Goal: Transaction & Acquisition: Purchase product/service

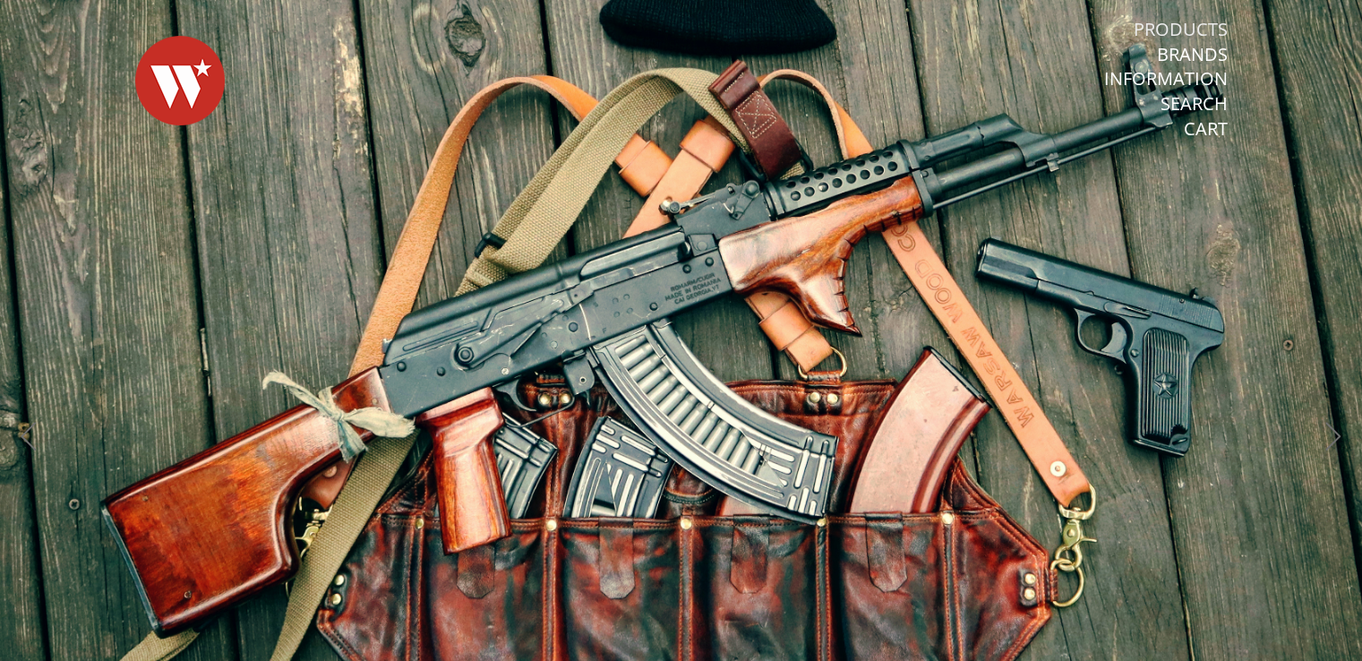
click at [1184, 27] on link "Products" at bounding box center [1180, 29] width 94 height 23
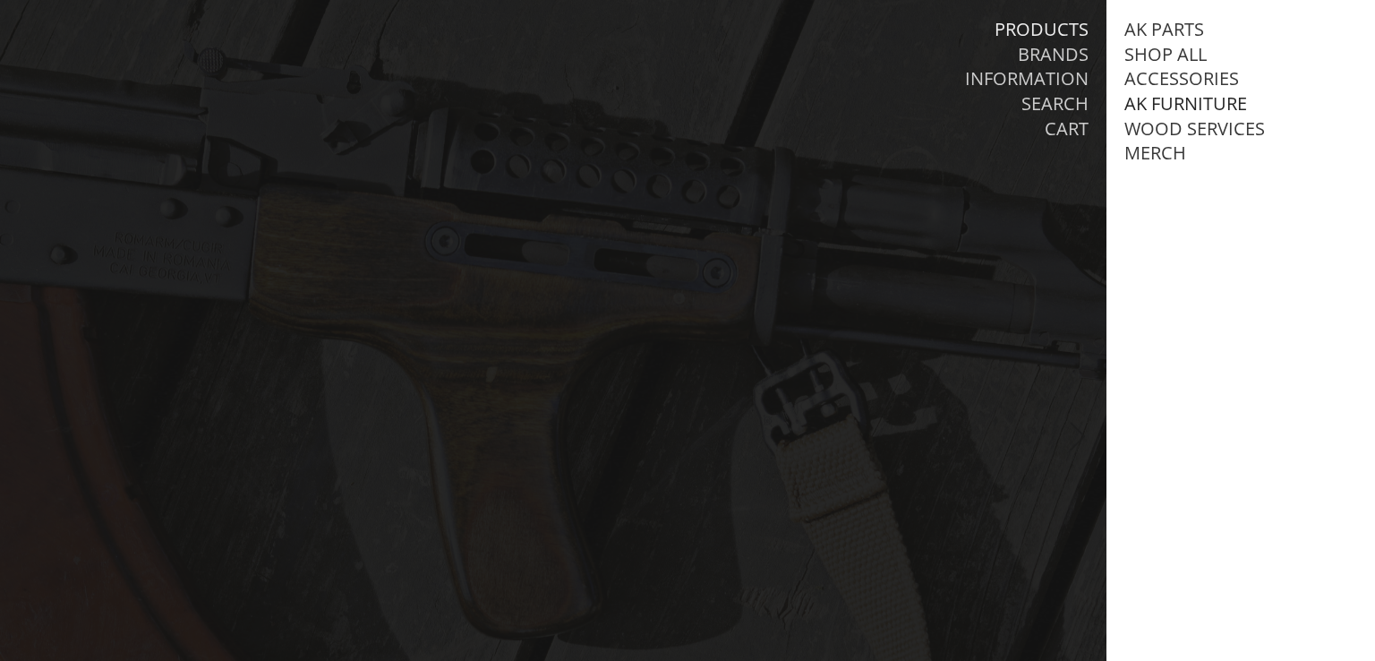
click at [1182, 101] on link "AK Furniture" at bounding box center [1185, 103] width 123 height 23
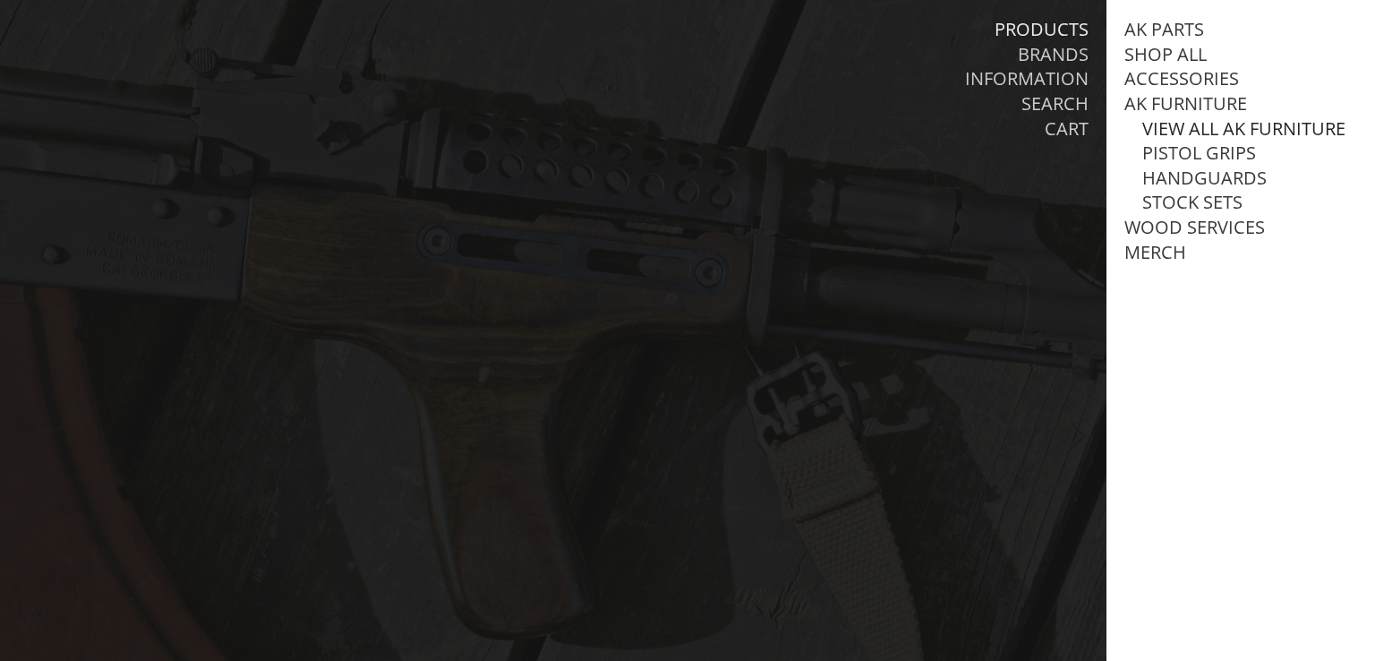
click at [1192, 126] on link "View all AK Furniture" at bounding box center [1243, 128] width 203 height 23
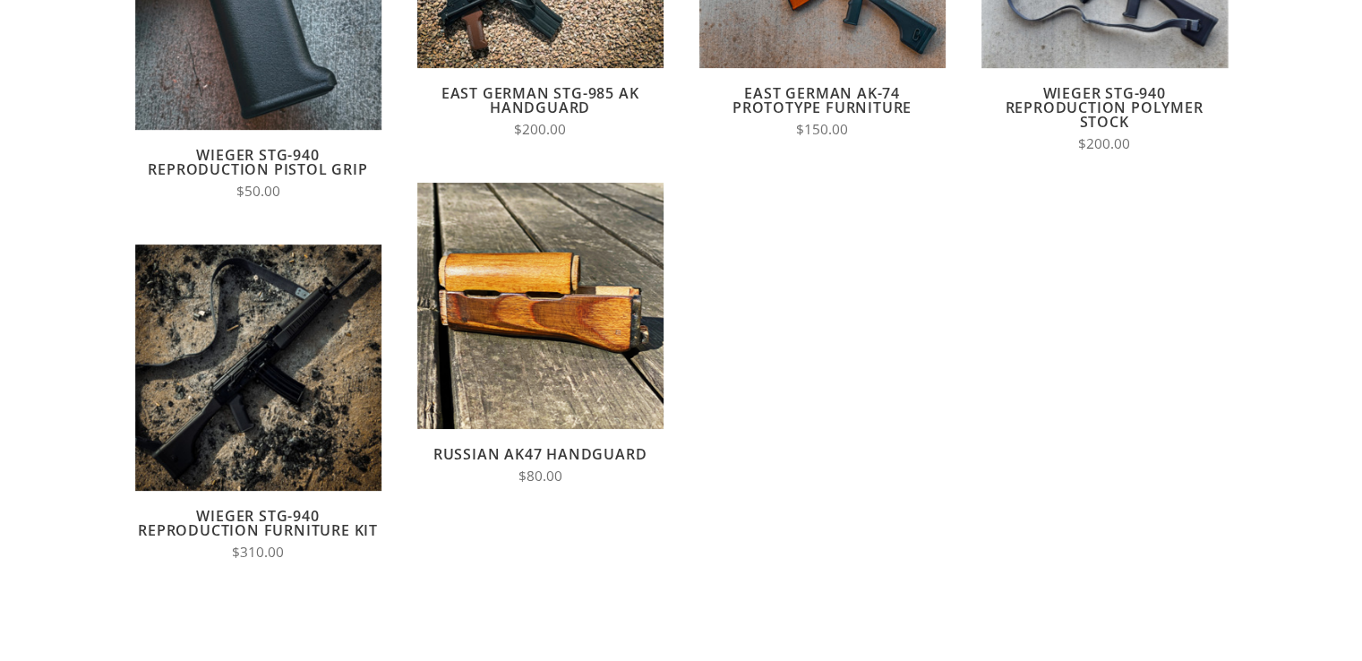
scroll to position [358, 0]
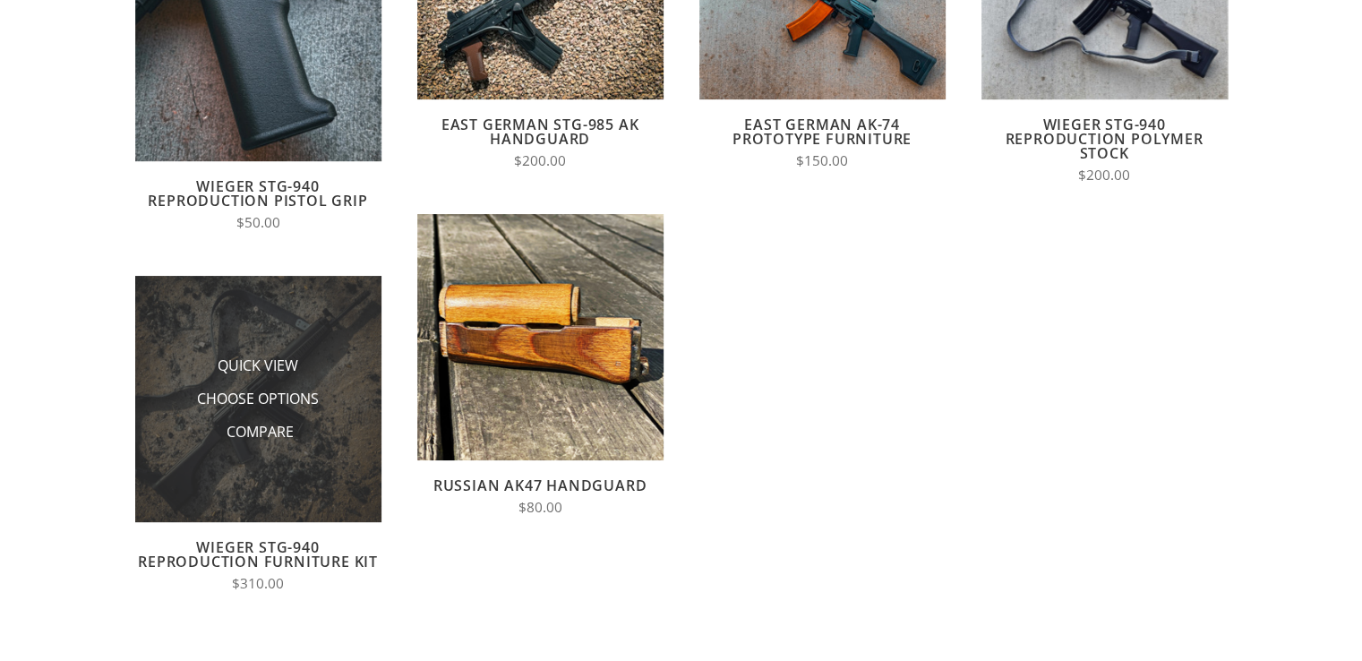
click at [319, 355] on li "Quick View" at bounding box center [257, 366] width 179 height 33
click at [302, 473] on img at bounding box center [258, 399] width 246 height 246
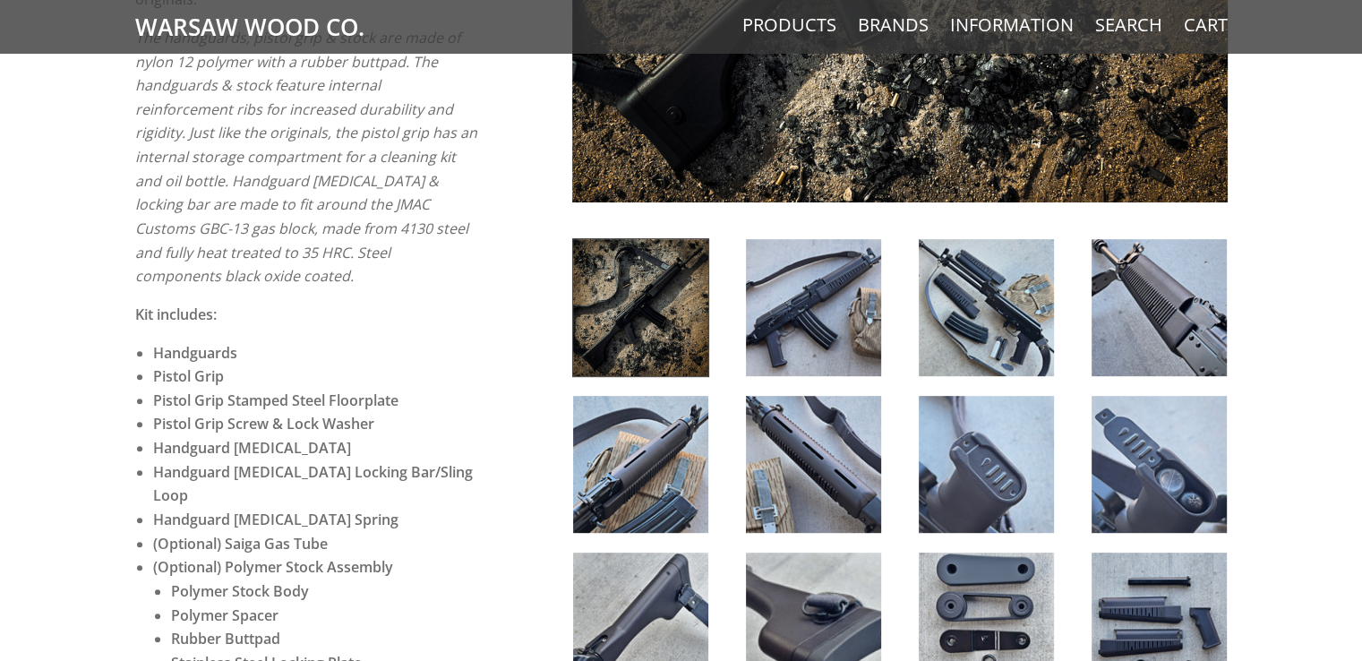
scroll to position [716, 0]
click at [1021, 288] on img at bounding box center [985, 308] width 135 height 137
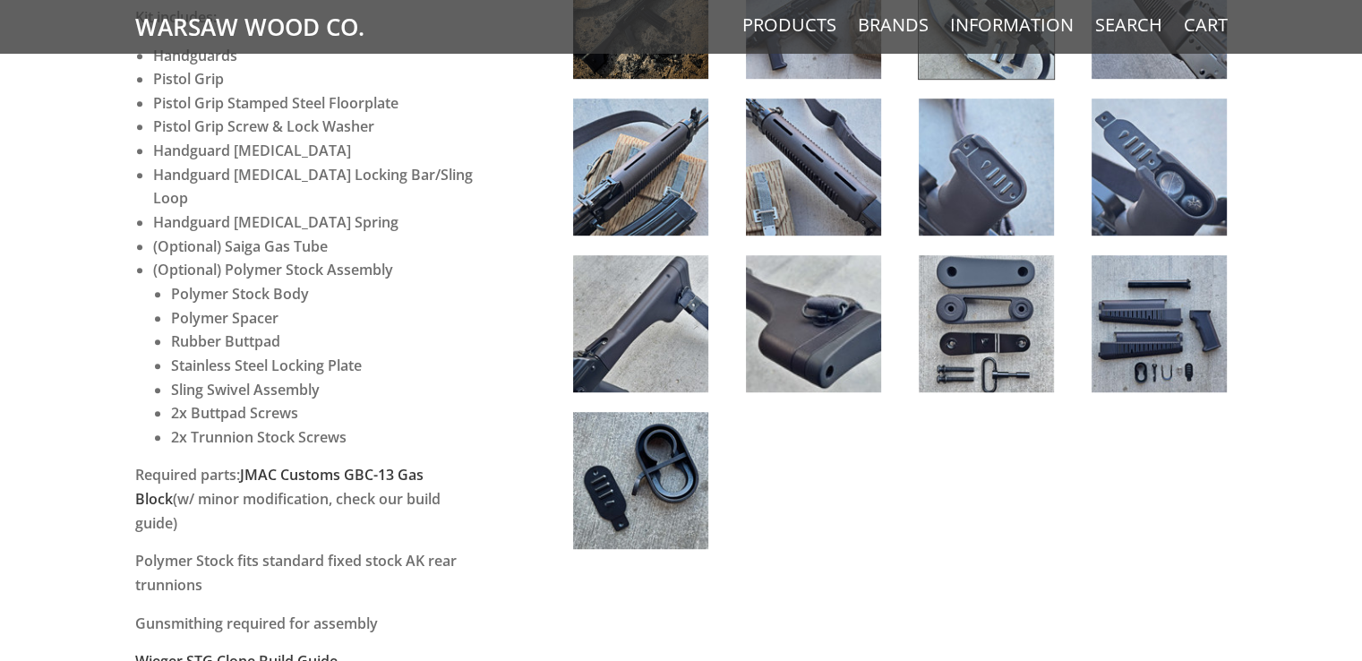
scroll to position [1074, 0]
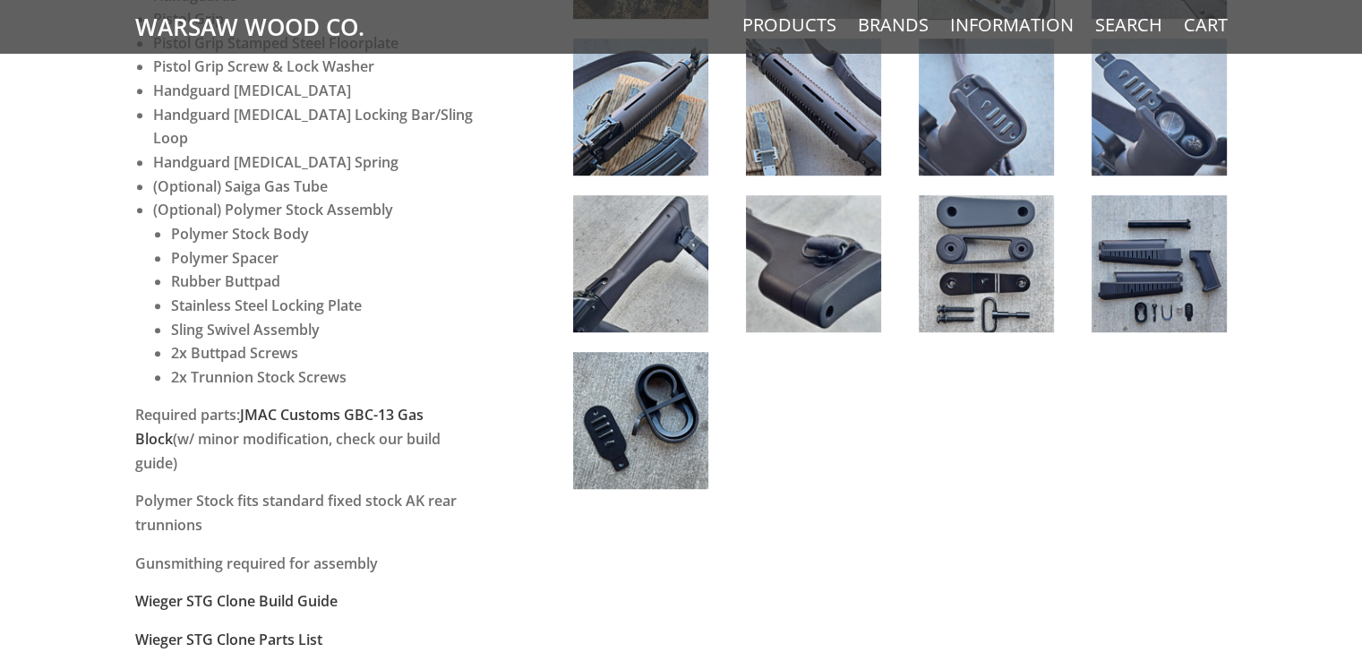
click at [1186, 268] on img at bounding box center [1158, 263] width 135 height 137
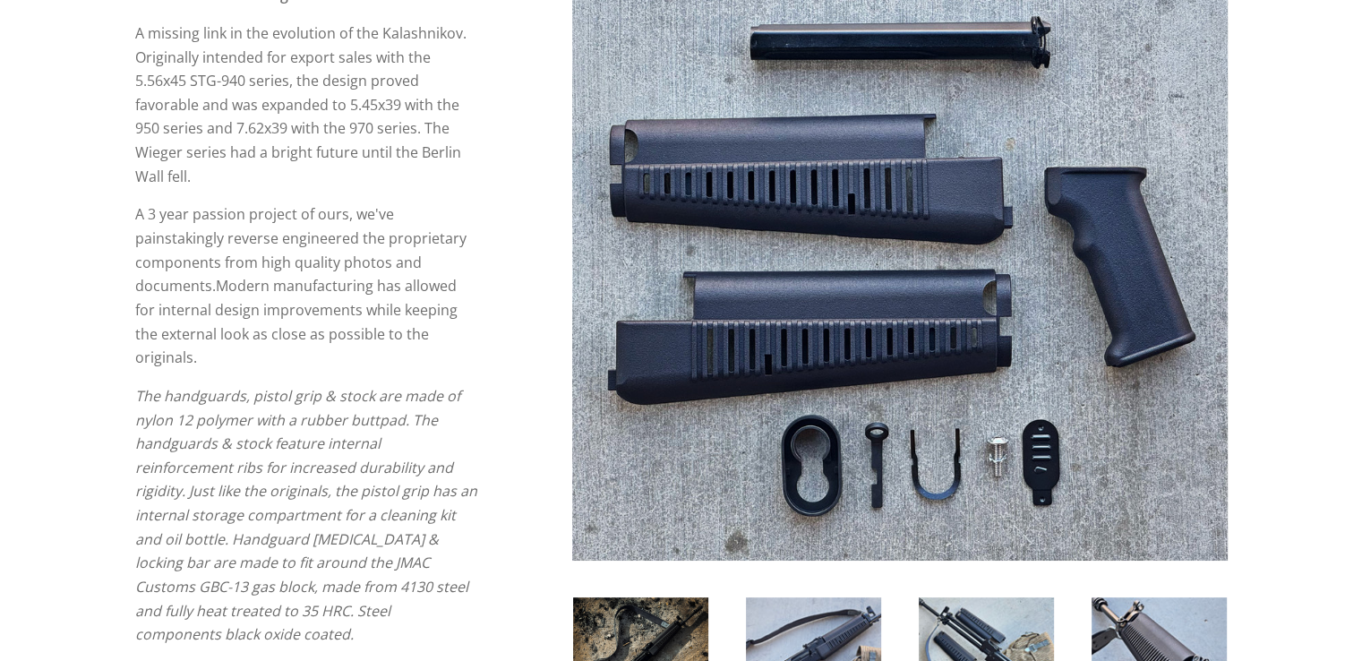
scroll to position [358, 0]
